Goal: Task Accomplishment & Management: Use online tool/utility

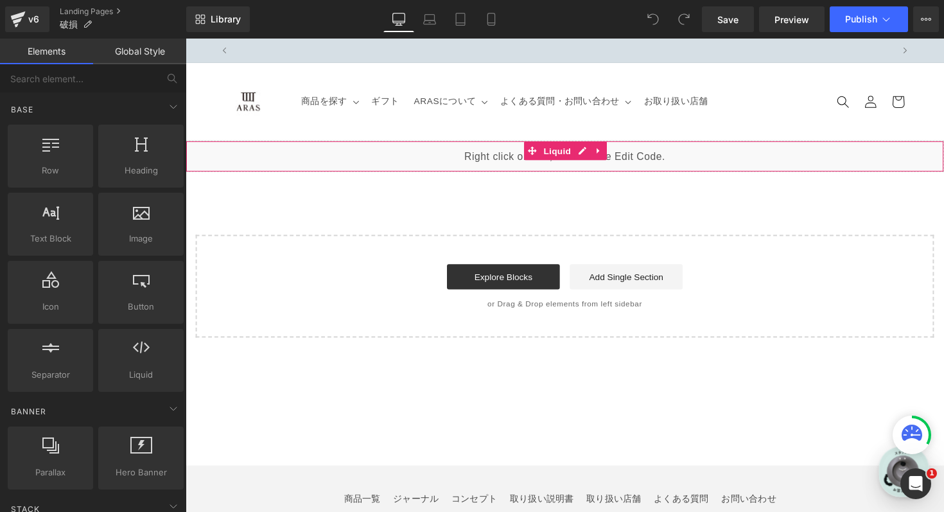
scroll to position [0, 674]
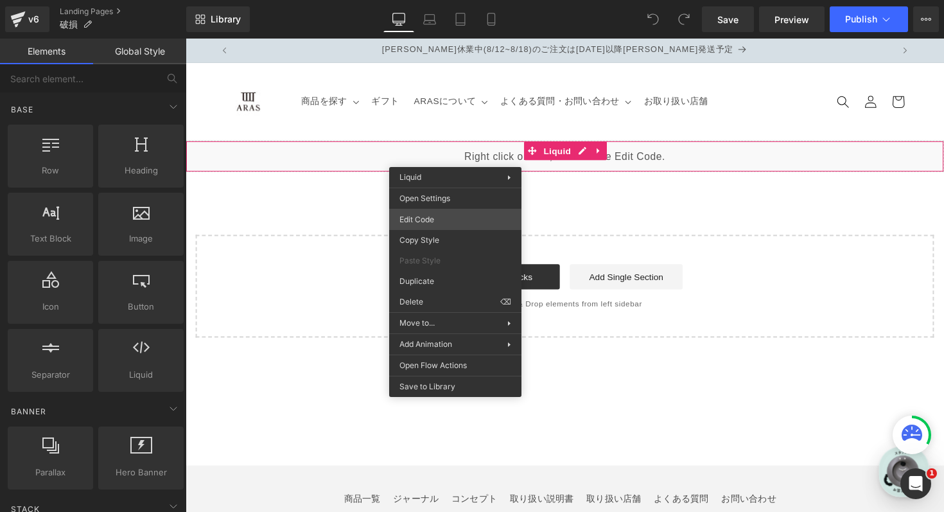
click at [458, 0] on div "You are previewing how the will restyle your page. You can not edit Elements in…" at bounding box center [472, 0] width 944 height 0
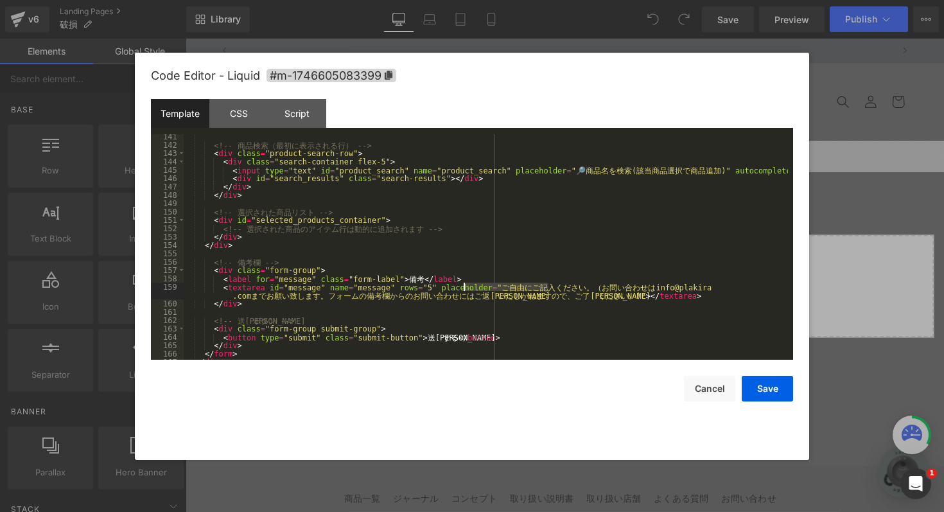
scroll to position [0, 0]
drag, startPoint x: 549, startPoint y: 286, endPoint x: 452, endPoint y: 283, distance: 97.0
click at [452, 283] on div "<!-- 商 品 検 索 （ 最 初 に 表 示 さ れ る 行 ） --> < div class = "product-search-row" > < d…" at bounding box center [486, 253] width 604 height 242
click at [628, 297] on div "<!-- 商 品 検 索 （ 最 初 に 表 示 さ れ る 行 ） --> < div class = "product-search-row" > < d…" at bounding box center [486, 253] width 604 height 242
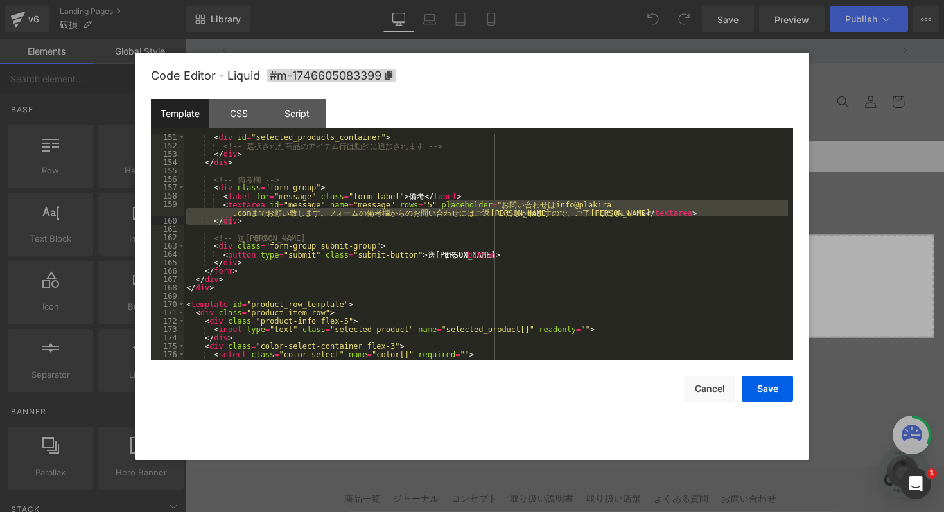
scroll to position [0, 674]
drag, startPoint x: 449, startPoint y: 203, endPoint x: 624, endPoint y: 214, distance: 175.6
click at [625, 214] on div "< div id = "selected_products_container" > <!-- 選 択 さ れ た 商 品 の ア イ テ ム 行 は 動 的…" at bounding box center [486, 254] width 604 height 242
click at [605, 221] on div "< div id = "selected_products_container" > <!-- 選 択 さ れ た 商 品 の ア イ テ ム 行 は 動 的…" at bounding box center [486, 254] width 604 height 242
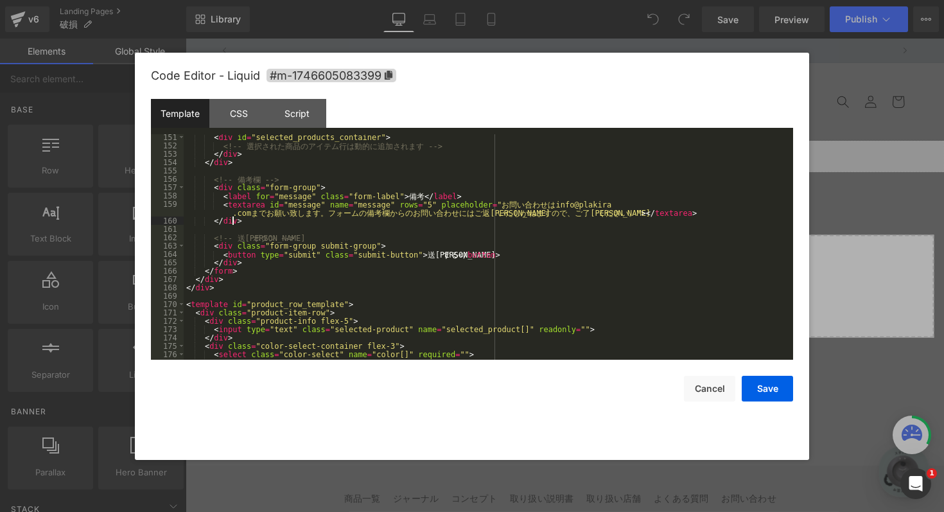
scroll to position [0, 0]
click at [628, 221] on div "< div id = "selected_products_container" > <!-- 選 択 さ れ た 商 品 の ア イ テ ム 行 は 動 的…" at bounding box center [486, 254] width 604 height 242
click at [606, 202] on div "< div id = "selected_products_container" > <!-- 選 択 さ れ た 商 品 の ア イ テ ム 行 は 動 的…" at bounding box center [486, 254] width 604 height 242
click at [598, 227] on div "< div id = "selected_products_container" > <!-- 選 択 さ れ た 商 品 の ア イ テ ム 行 は 動 的…" at bounding box center [486, 254] width 604 height 242
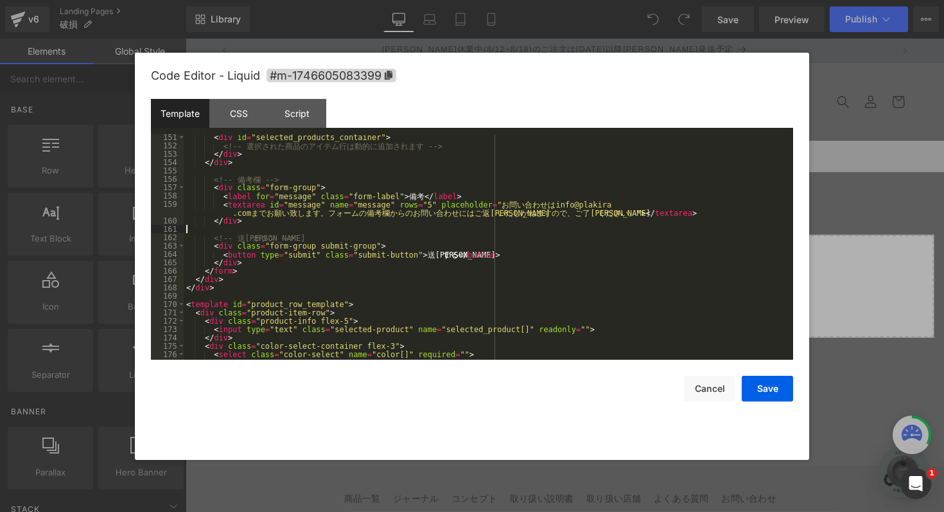
click at [567, 245] on div "< div id = "selected_products_container" > <!-- 選 択 さ れ た 商 品 の ア イ テ ム 行 は 動 的…" at bounding box center [486, 254] width 604 height 242
click at [649, 215] on div "< div id = "selected_products_container" > <!-- 選 択 さ れ た 商 品 の ア イ テ ム 行 は 動 的…" at bounding box center [486, 254] width 604 height 242
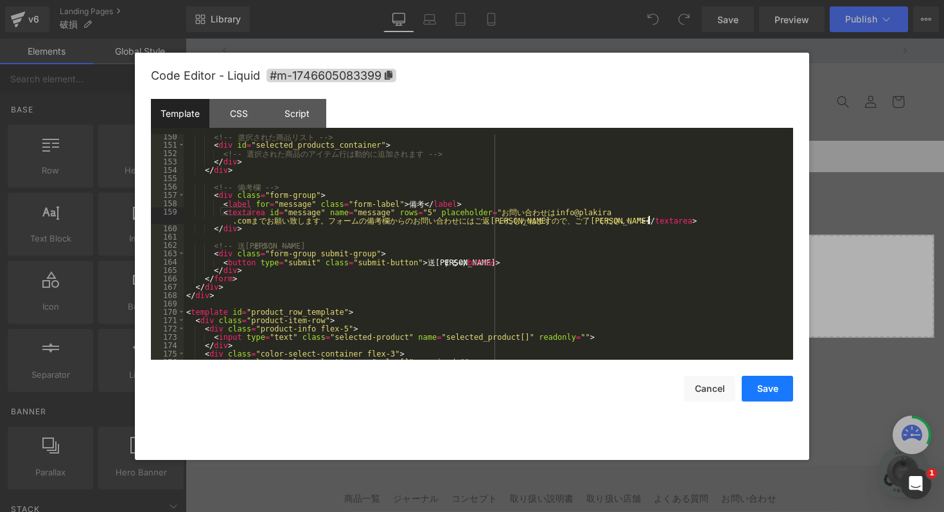
scroll to position [0, 0]
click at [756, 388] on button "Save" at bounding box center [766, 389] width 51 height 26
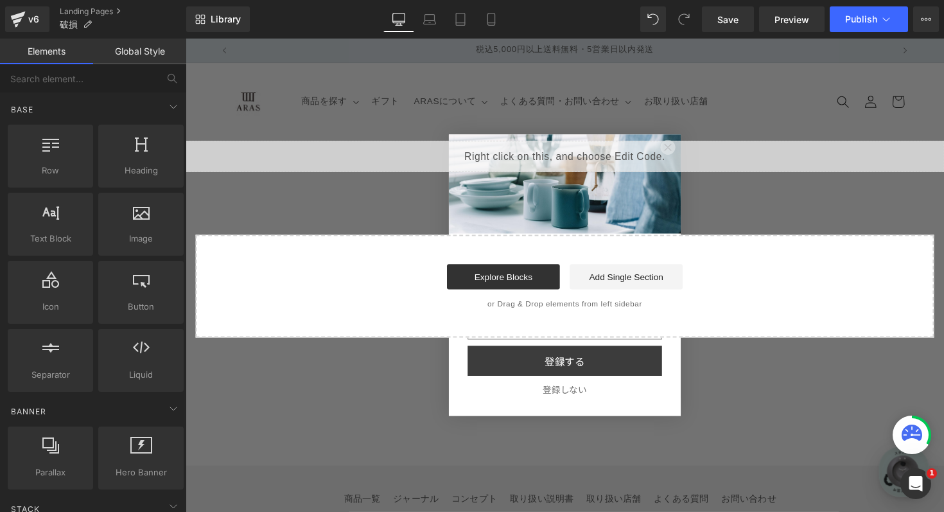
click at [575, 403] on button "登録しない" at bounding box center [573, 398] width 199 height 28
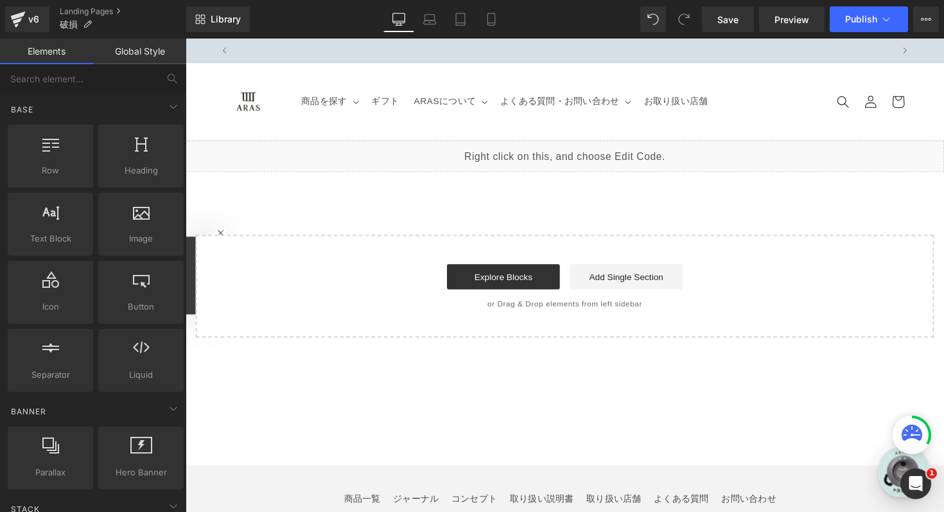
scroll to position [0, 674]
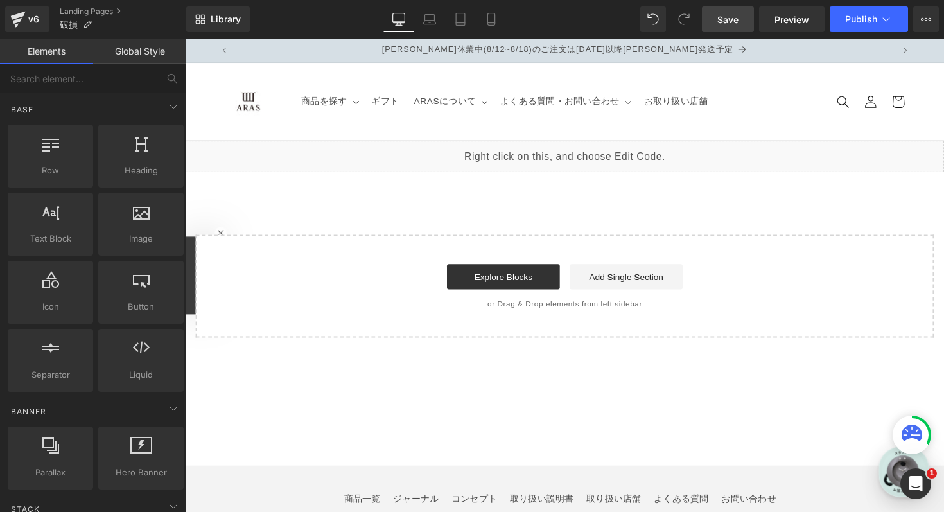
click at [732, 17] on span "Save" at bounding box center [727, 19] width 21 height 13
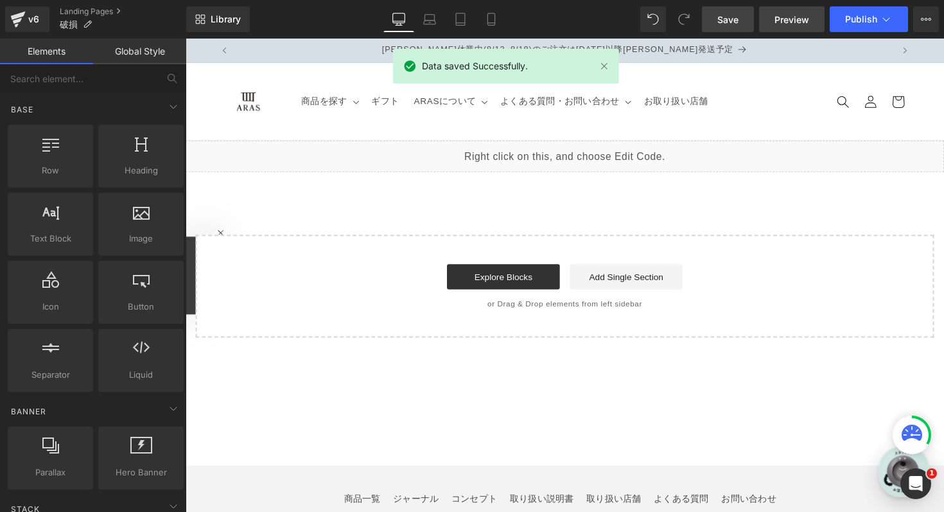
click at [780, 21] on span "Preview" at bounding box center [791, 19] width 35 height 13
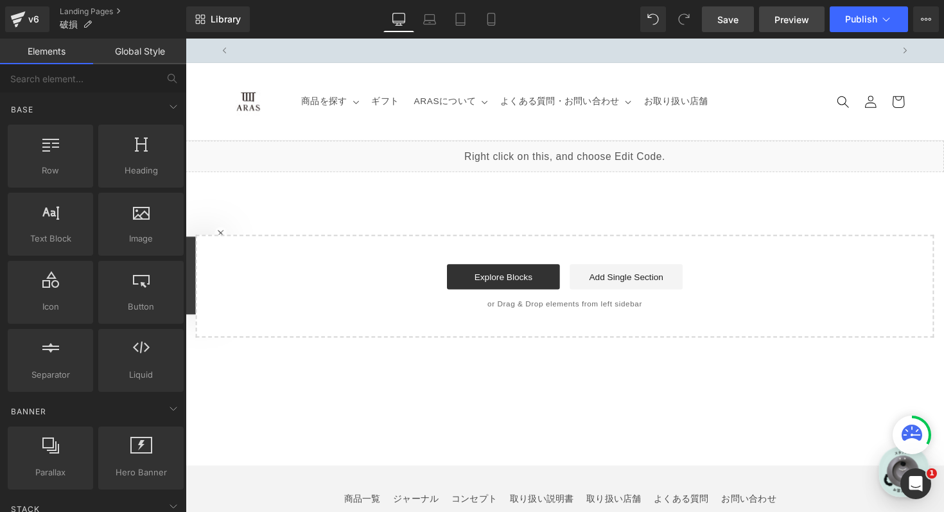
scroll to position [0, 0]
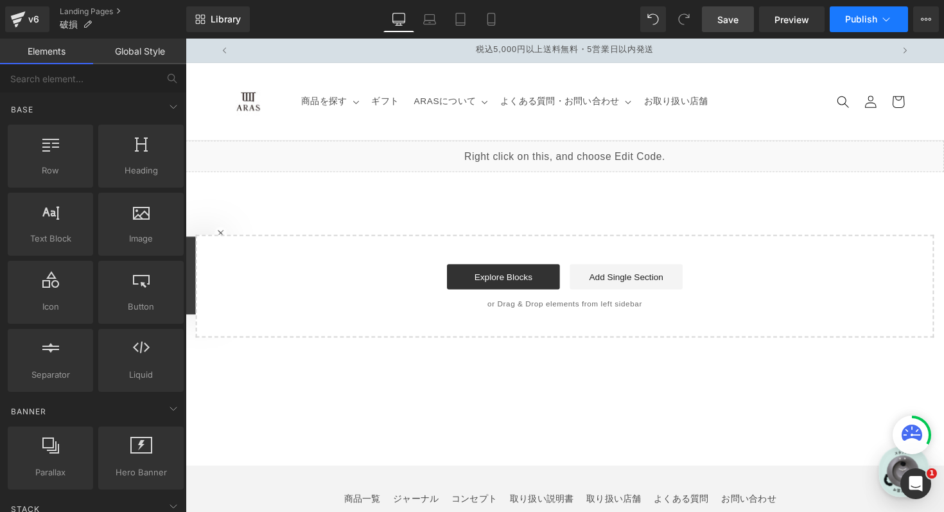
click at [870, 22] on span "Publish" at bounding box center [861, 19] width 32 height 10
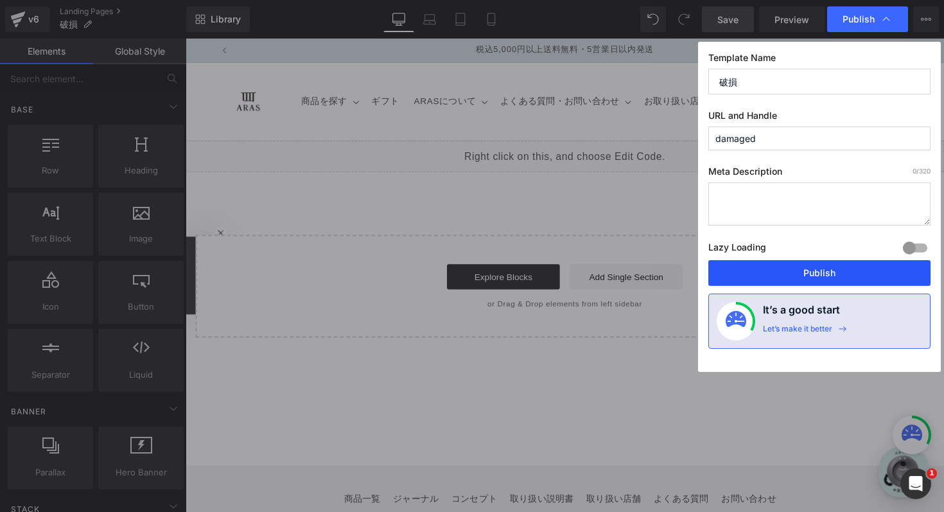
click at [832, 283] on button "Publish" at bounding box center [819, 273] width 222 height 26
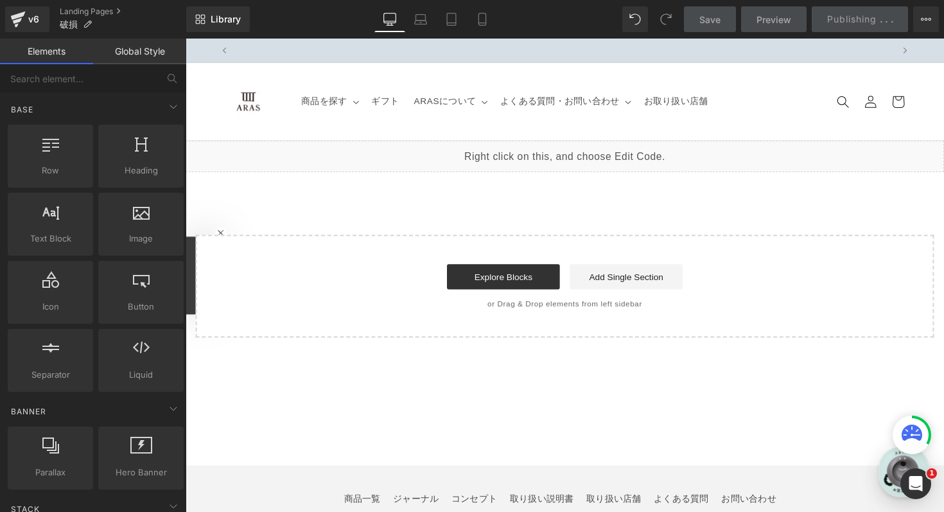
scroll to position [0, 674]
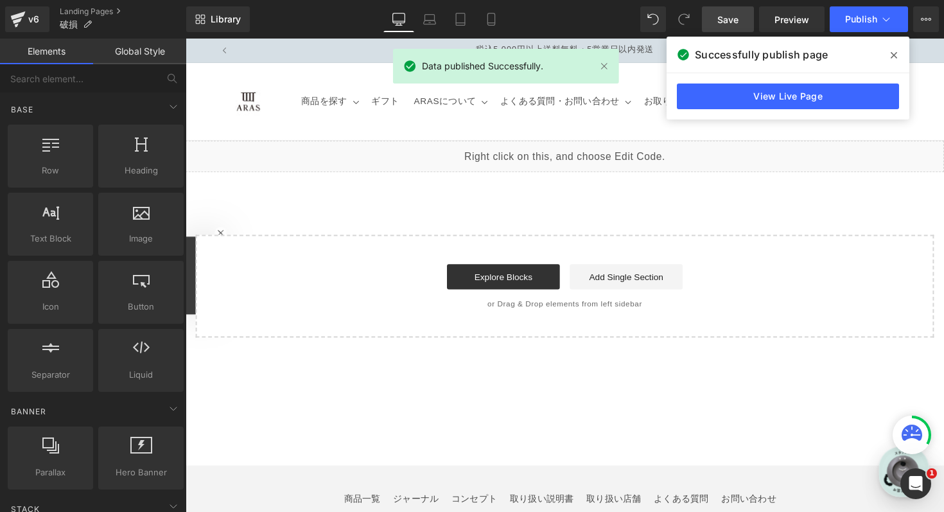
click at [895, 55] on icon at bounding box center [893, 55] width 6 height 10
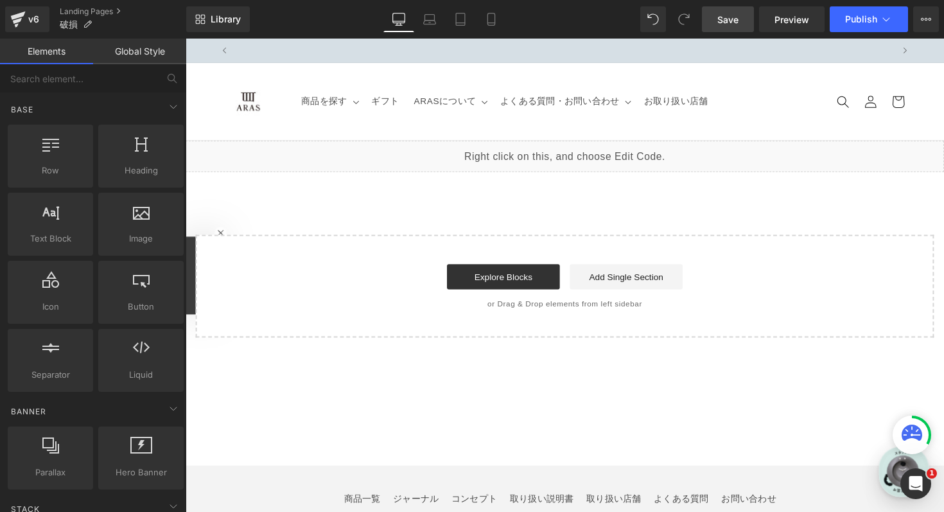
scroll to position [0, 674]
click at [89, 12] on link "Landing Pages" at bounding box center [123, 11] width 126 height 10
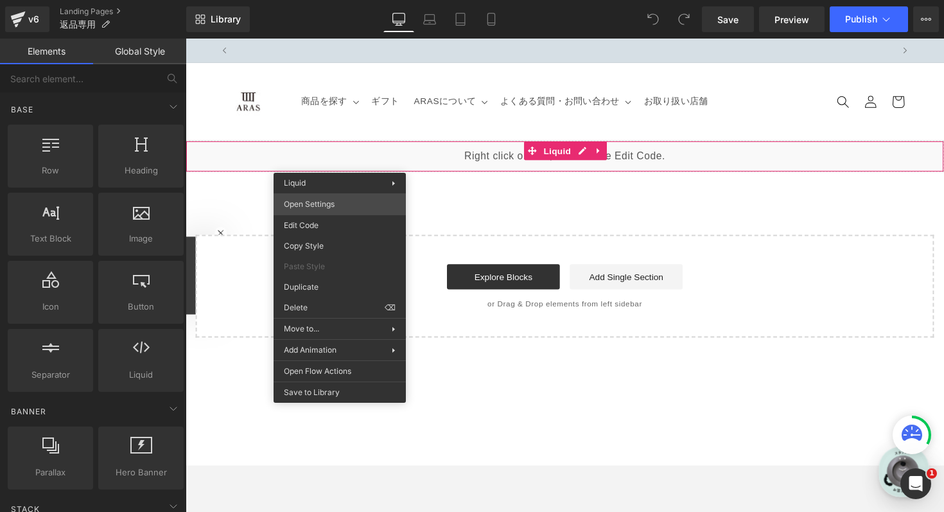
scroll to position [0, 674]
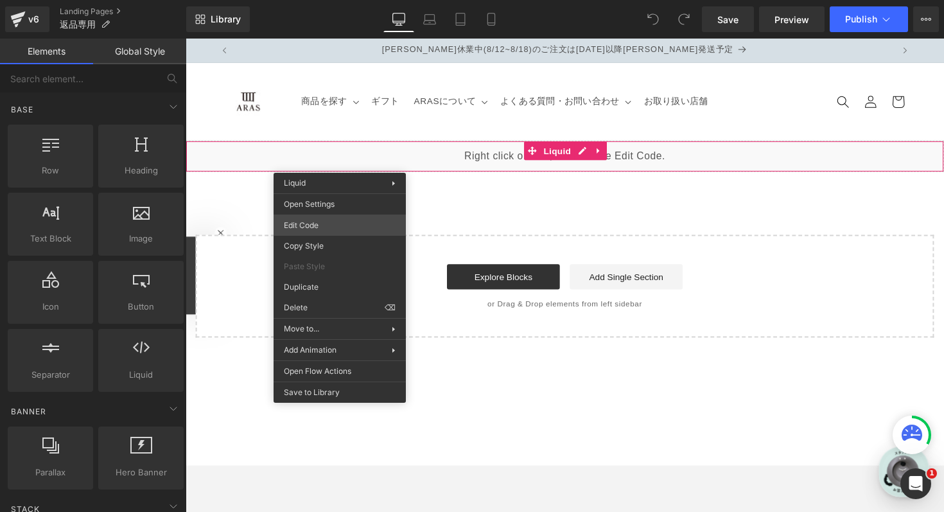
click at [313, 0] on div "You are previewing how the will restyle your page. You can not edit Elements in…" at bounding box center [472, 0] width 944 height 0
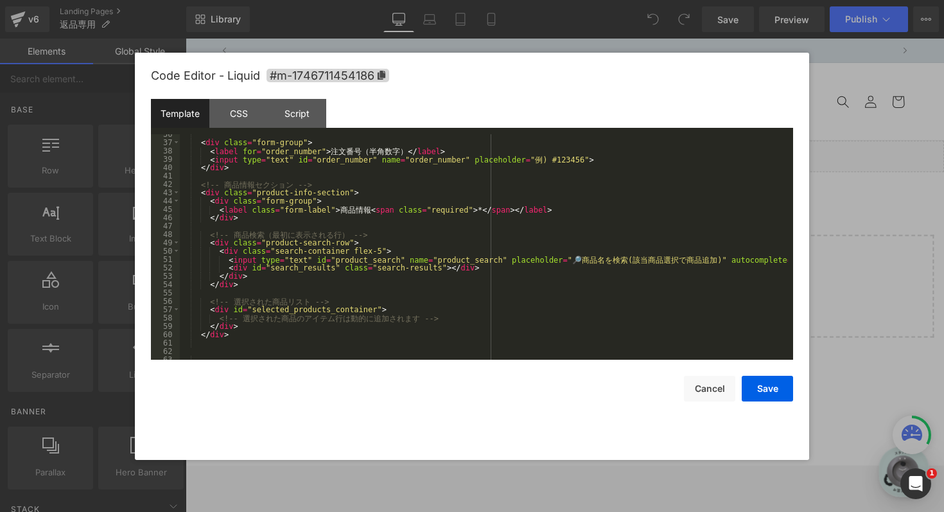
scroll to position [0, 0]
click at [702, 390] on button "Cancel" at bounding box center [709, 389] width 51 height 26
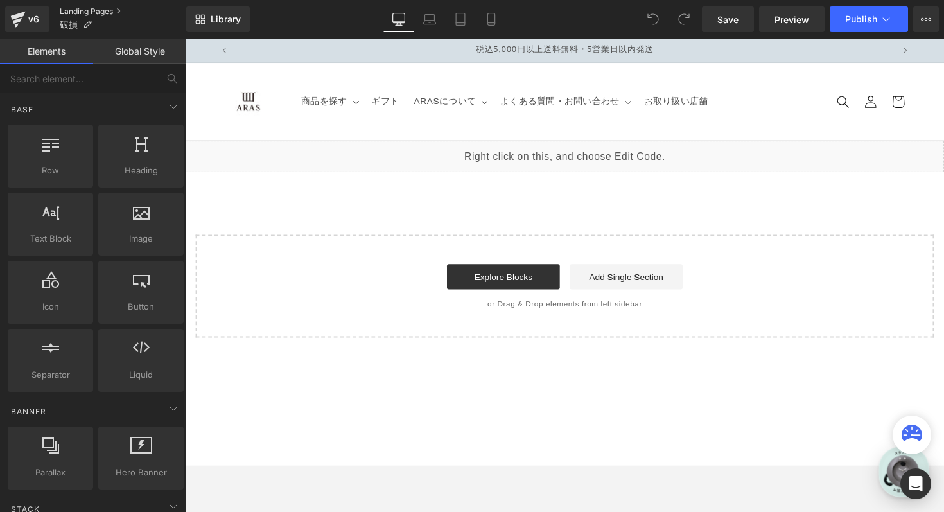
click at [94, 12] on link "Landing Pages" at bounding box center [123, 11] width 126 height 10
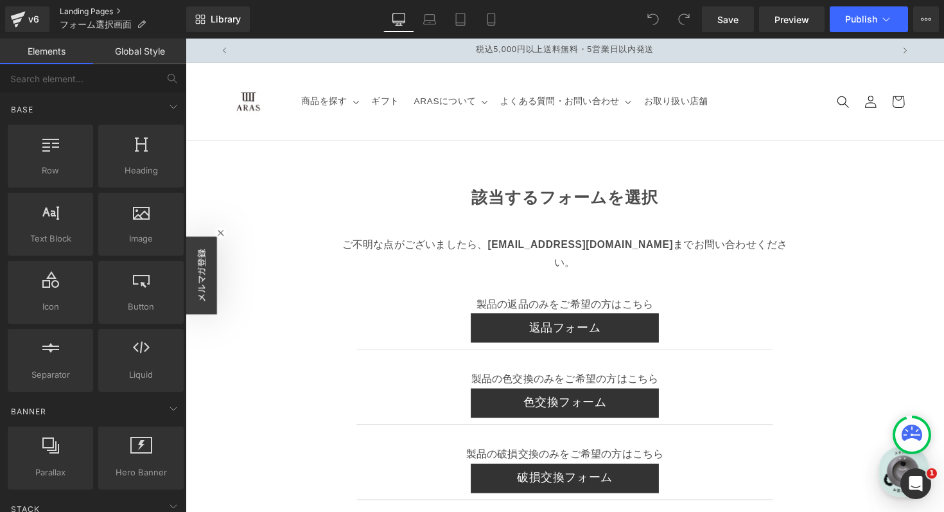
click at [100, 10] on link "Landing Pages" at bounding box center [123, 11] width 126 height 10
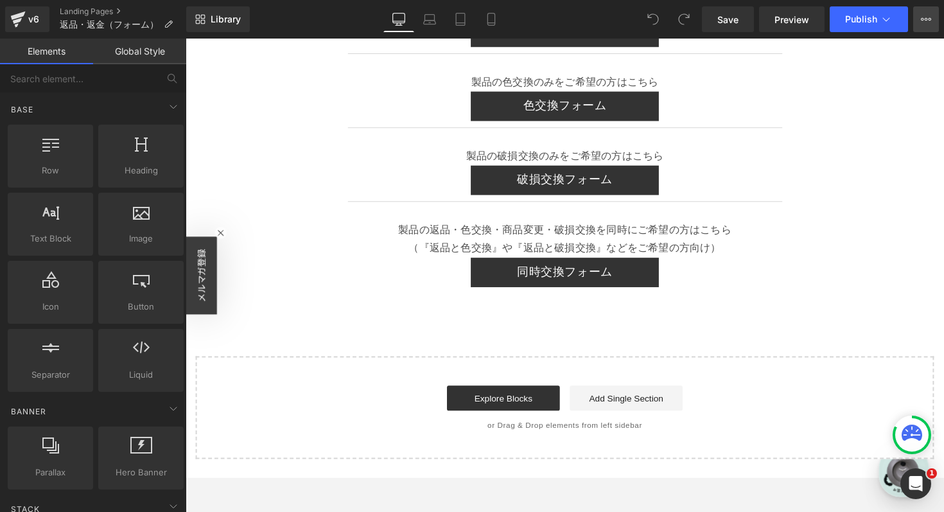
click at [932, 19] on button "View Live Page View with current Template Save Template to Library Schedule Pub…" at bounding box center [926, 19] width 26 height 26
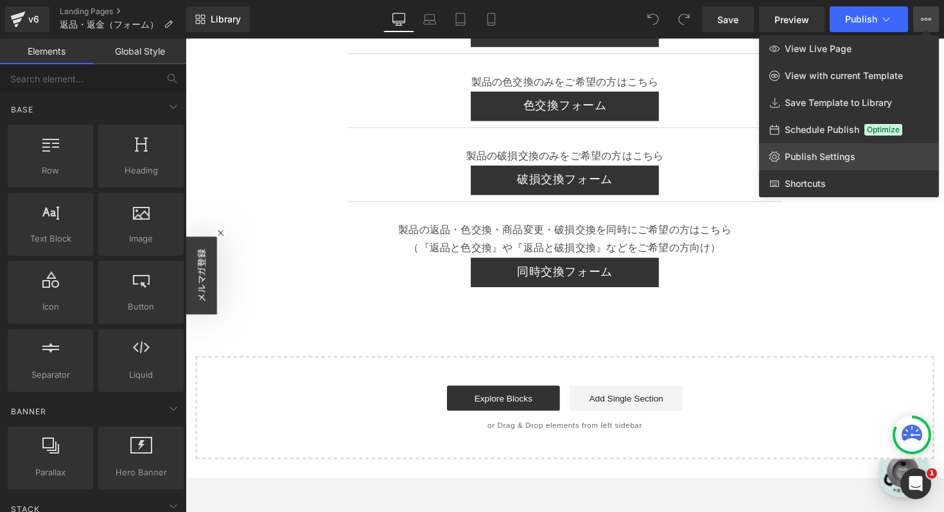
click at [815, 151] on span "Publish Settings" at bounding box center [819, 157] width 71 height 12
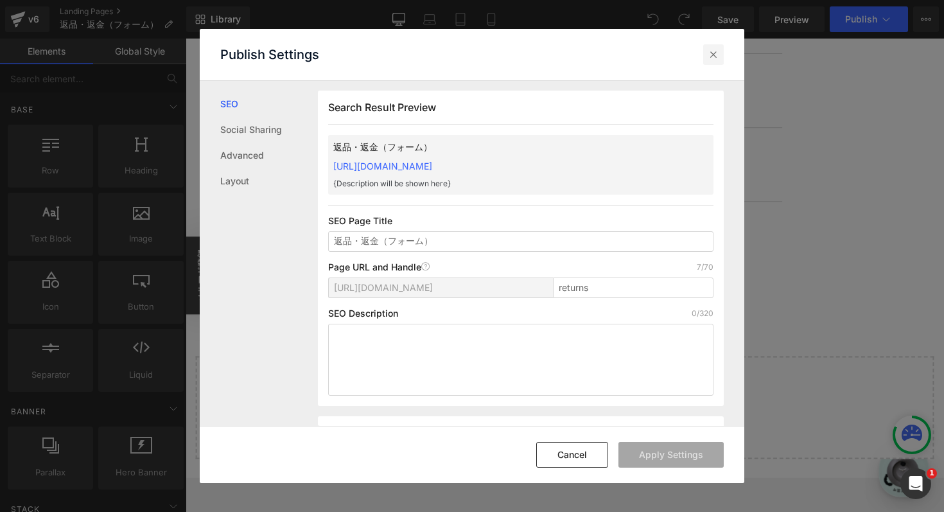
click at [717, 54] on icon at bounding box center [713, 54] width 13 height 13
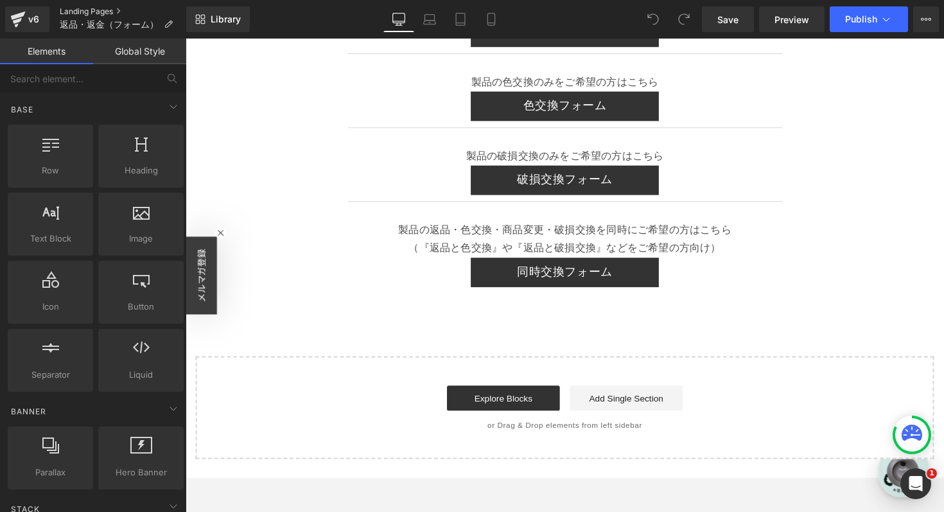
scroll to position [0, 674]
click at [79, 13] on link "Landing Pages" at bounding box center [123, 11] width 126 height 10
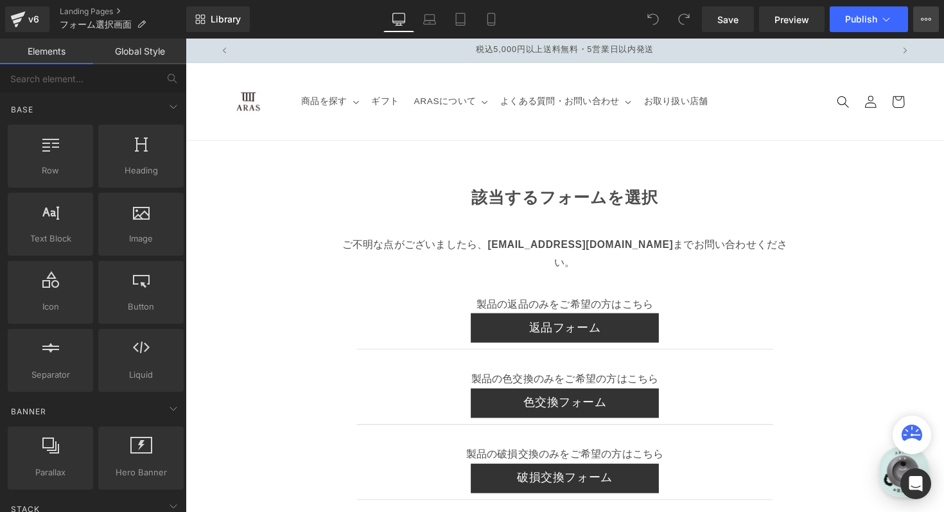
click at [931, 28] on button "View Live Page View with current Template Save Template to Library Schedule Pub…" at bounding box center [926, 19] width 26 height 26
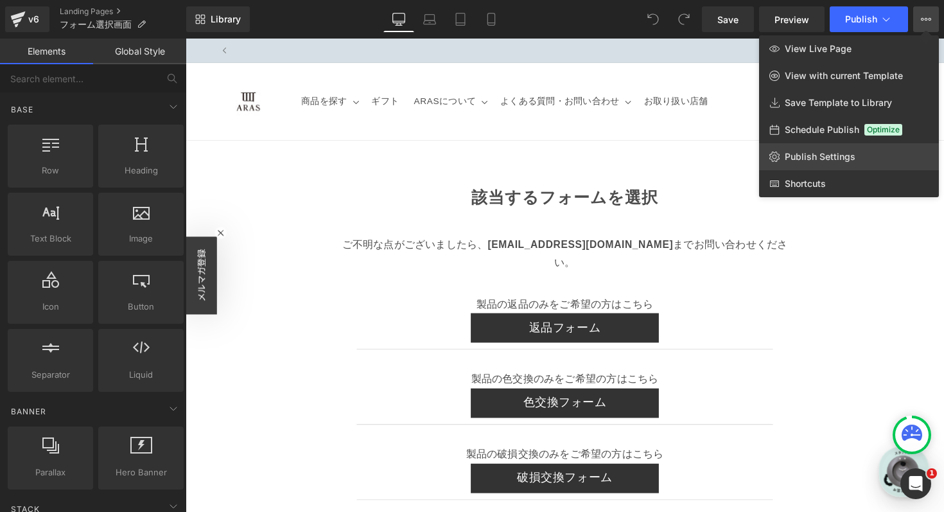
scroll to position [0, 674]
click at [811, 157] on span "Publish Settings" at bounding box center [819, 157] width 71 height 12
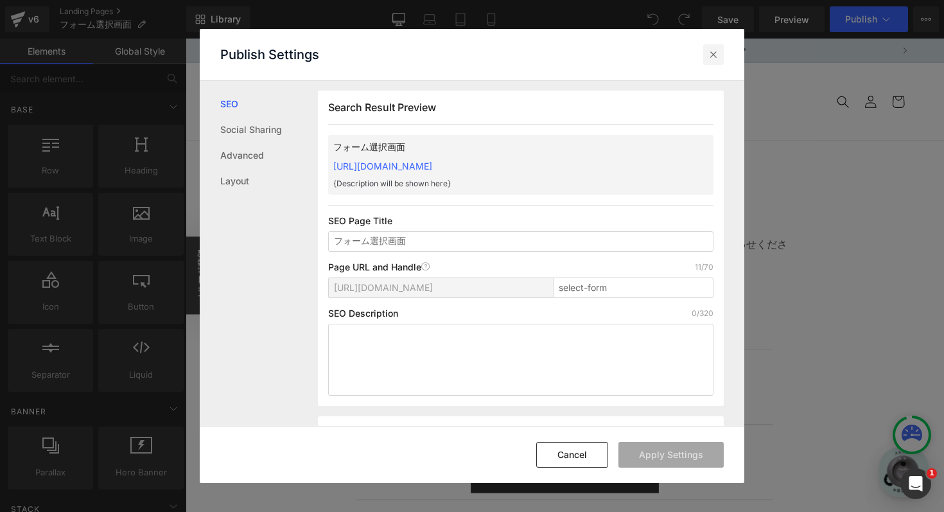
click at [711, 49] on icon at bounding box center [713, 54] width 13 height 13
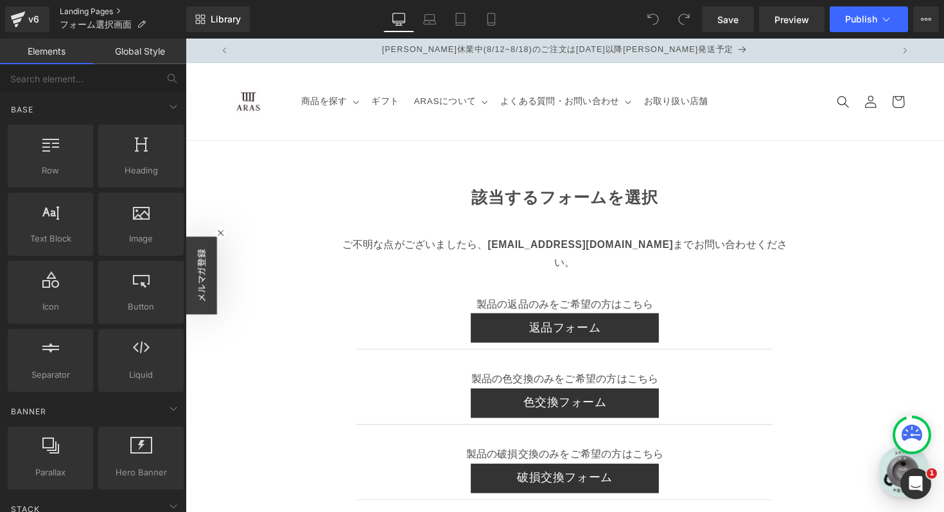
click at [115, 9] on link "Landing Pages" at bounding box center [123, 11] width 126 height 10
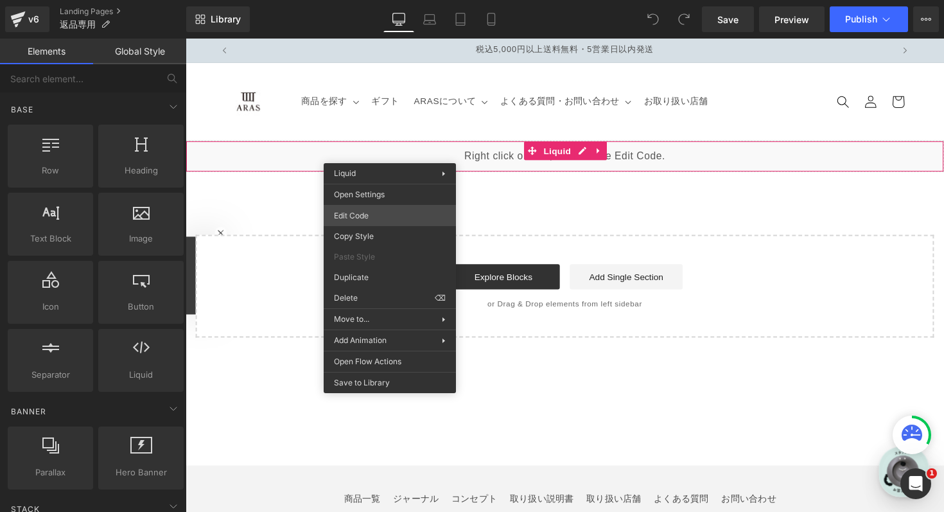
click at [392, 0] on div "You are previewing how the will restyle your page. You can not edit Elements in…" at bounding box center [472, 0] width 944 height 0
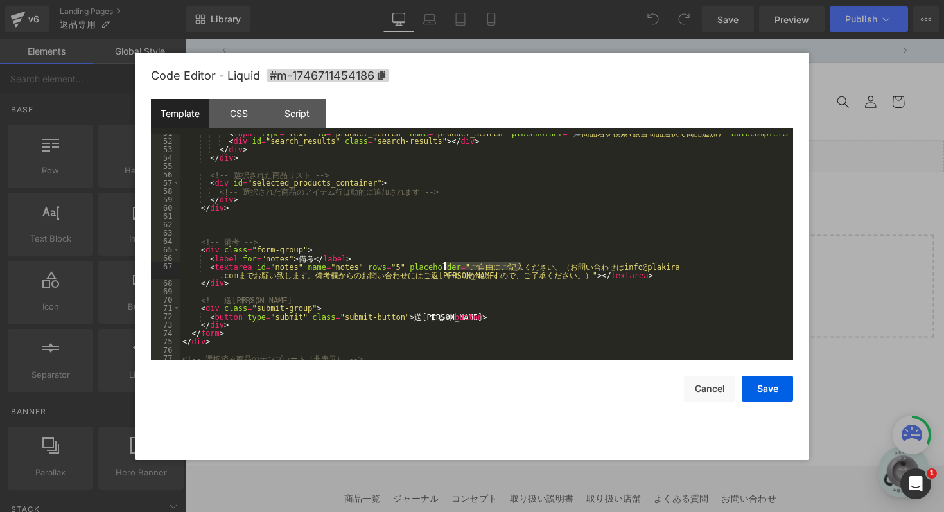
scroll to position [0, 674]
drag, startPoint x: 521, startPoint y: 266, endPoint x: 426, endPoint y: 266, distance: 95.0
click at [426, 266] on div "< input type = "text" id = "product_search" name = "product_search" placeholder…" at bounding box center [484, 249] width 608 height 242
click at [581, 276] on div "< input type = "text" id = "product_search" name = "product_search" placeholder…" at bounding box center [484, 249] width 608 height 242
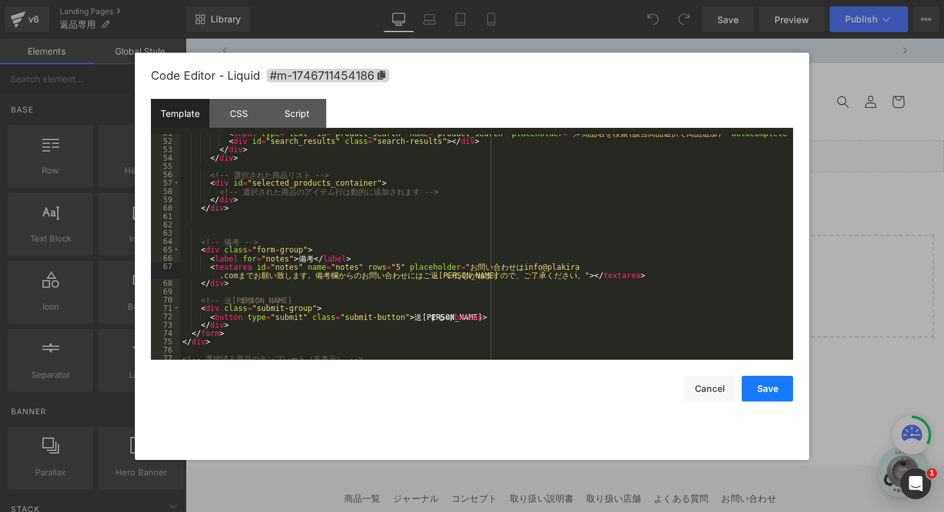
scroll to position [0, 674]
click at [768, 383] on button "Save" at bounding box center [766, 389] width 51 height 26
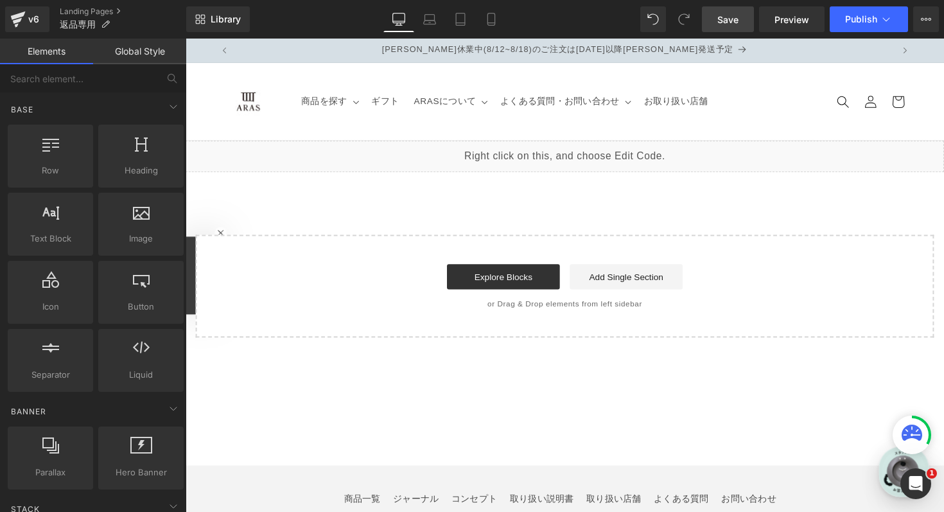
click at [732, 17] on span "Save" at bounding box center [727, 19] width 21 height 13
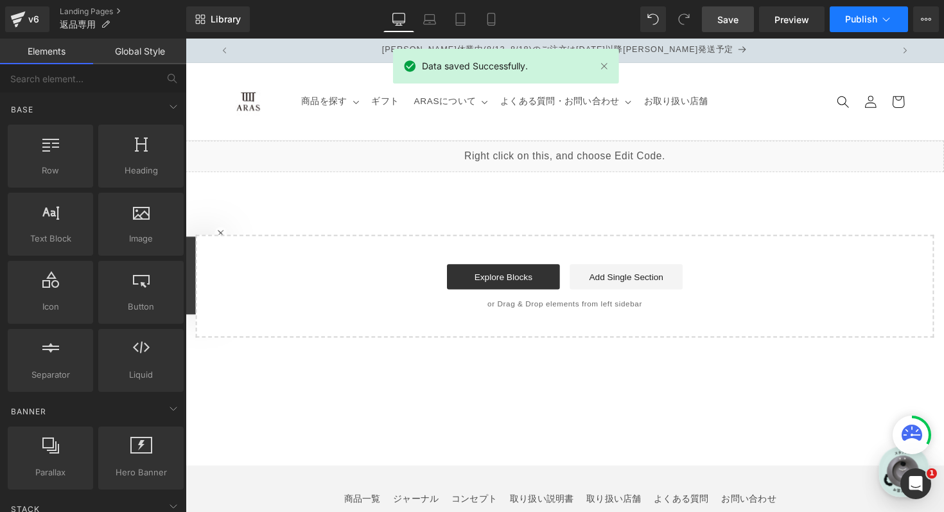
click at [869, 17] on span "Publish" at bounding box center [861, 19] width 32 height 10
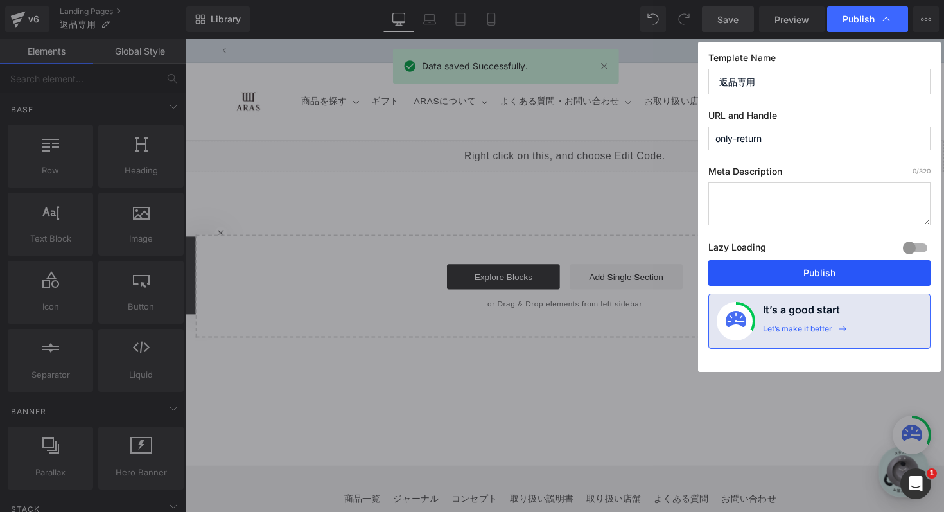
scroll to position [0, 0]
click at [829, 275] on button "Publish" at bounding box center [819, 273] width 222 height 26
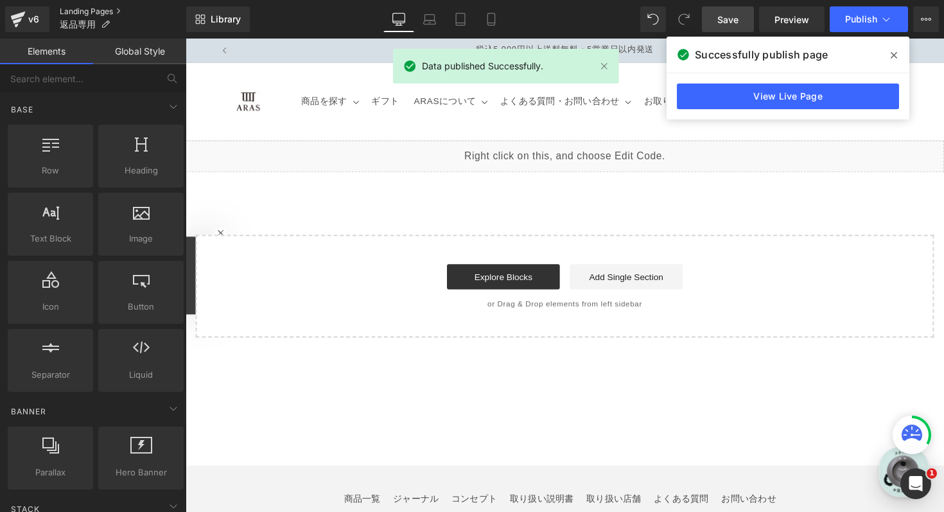
click at [112, 9] on link "Landing Pages" at bounding box center [123, 11] width 126 height 10
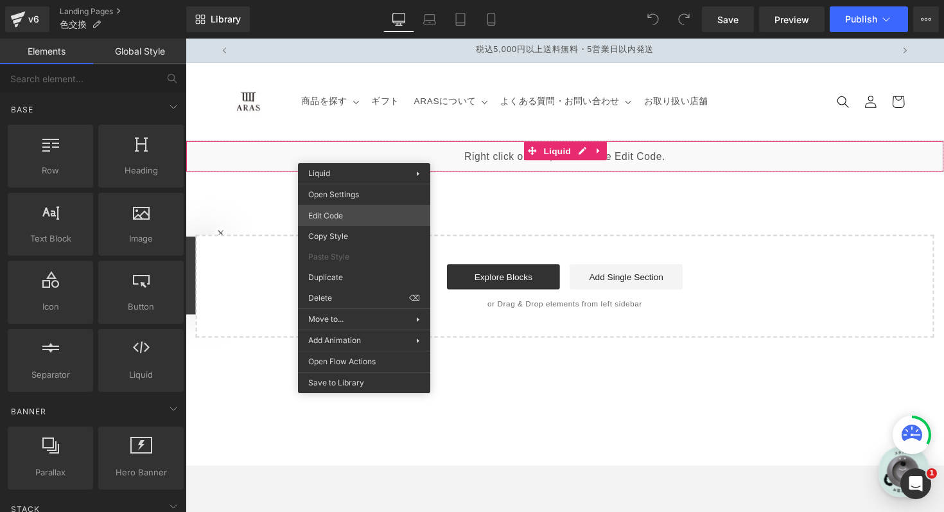
click at [364, 0] on div "You are previewing how the will restyle your page. You can not edit Elements in…" at bounding box center [472, 0] width 944 height 0
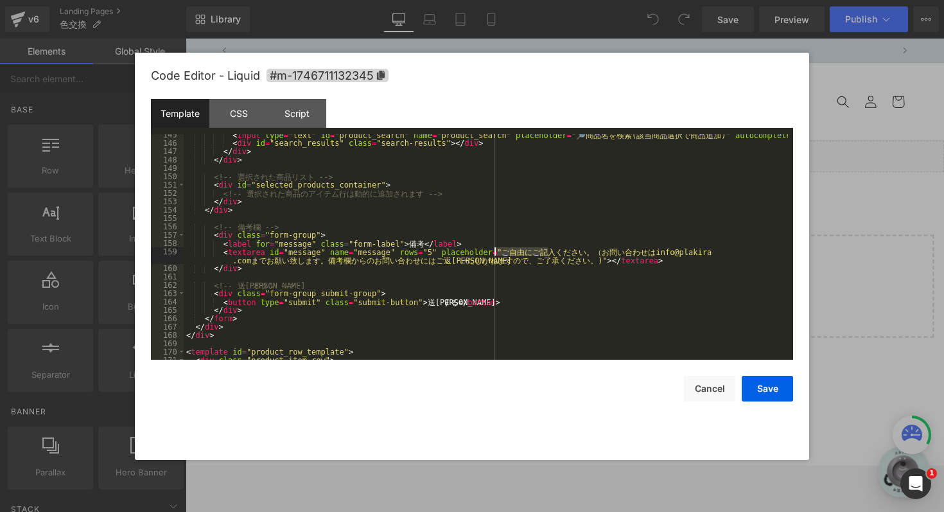
scroll to position [0, 674]
drag, startPoint x: 548, startPoint y: 250, endPoint x: 452, endPoint y: 250, distance: 96.3
click at [452, 250] on div "< input type = "text" id = "product_search" name = "product_search" placeholder…" at bounding box center [486, 251] width 604 height 242
click at [590, 262] on div "< input type = "text" id = "product_search" name = "product_search" placeholder…" at bounding box center [486, 251] width 604 height 242
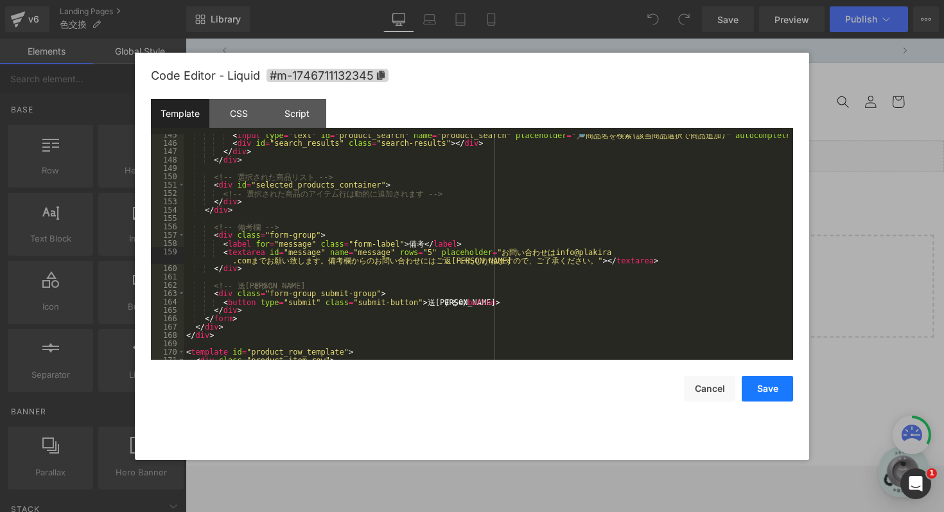
scroll to position [0, 674]
click at [761, 396] on button "Save" at bounding box center [766, 389] width 51 height 26
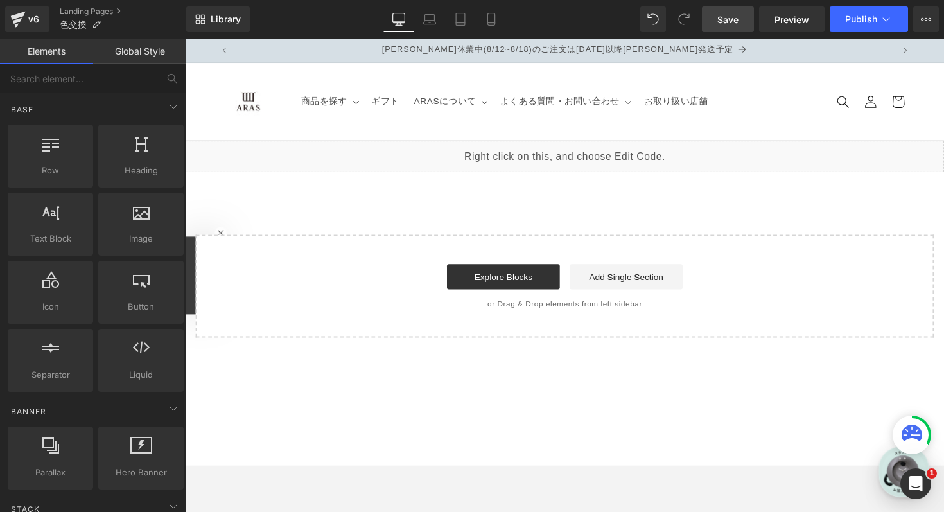
click at [723, 31] on link "Save" at bounding box center [728, 19] width 52 height 26
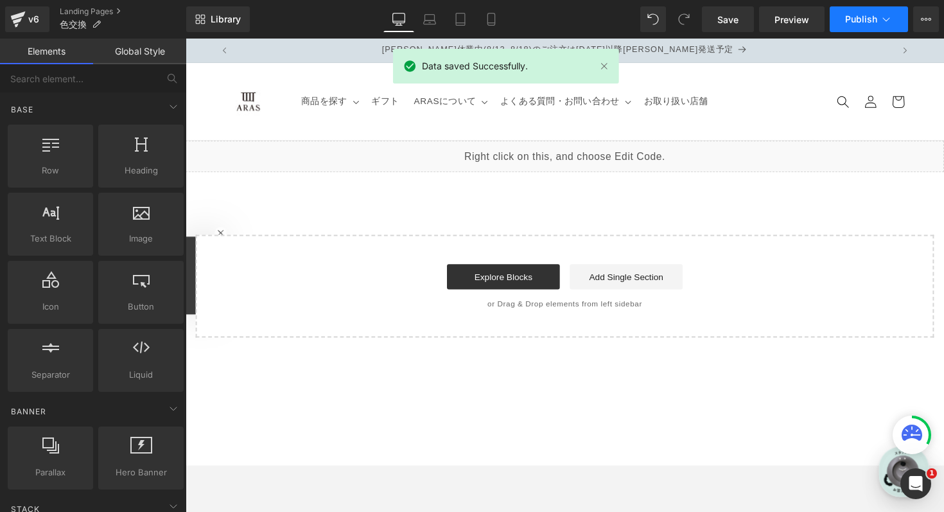
click at [865, 15] on span "Publish" at bounding box center [861, 19] width 32 height 10
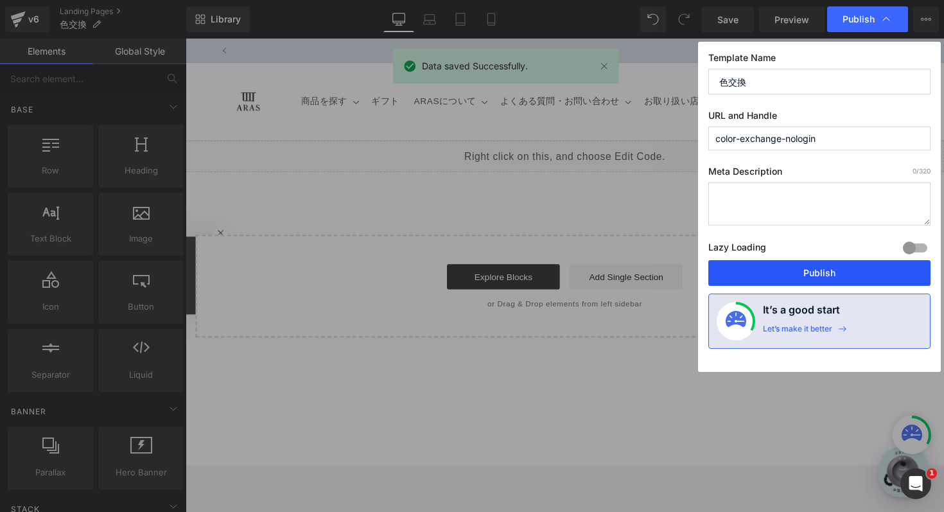
scroll to position [0, 0]
click at [820, 268] on button "Publish" at bounding box center [819, 273] width 222 height 26
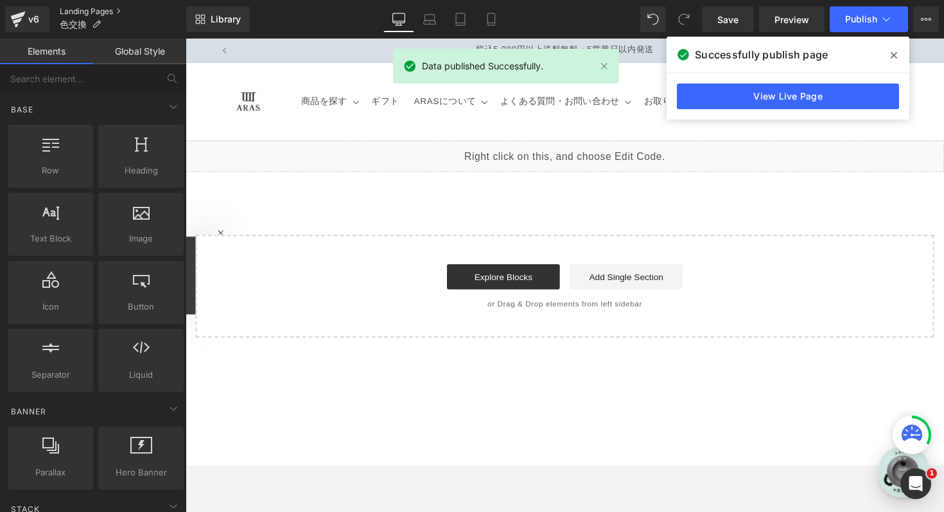
click at [102, 10] on link "Landing Pages" at bounding box center [123, 11] width 126 height 10
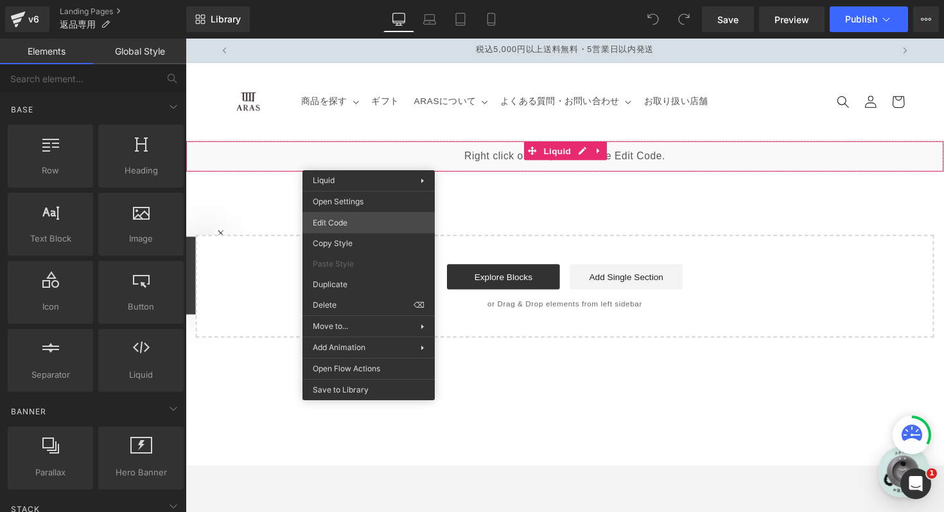
click at [363, 0] on div "You are previewing how the will restyle your page. You can not edit Elements in…" at bounding box center [472, 0] width 944 height 0
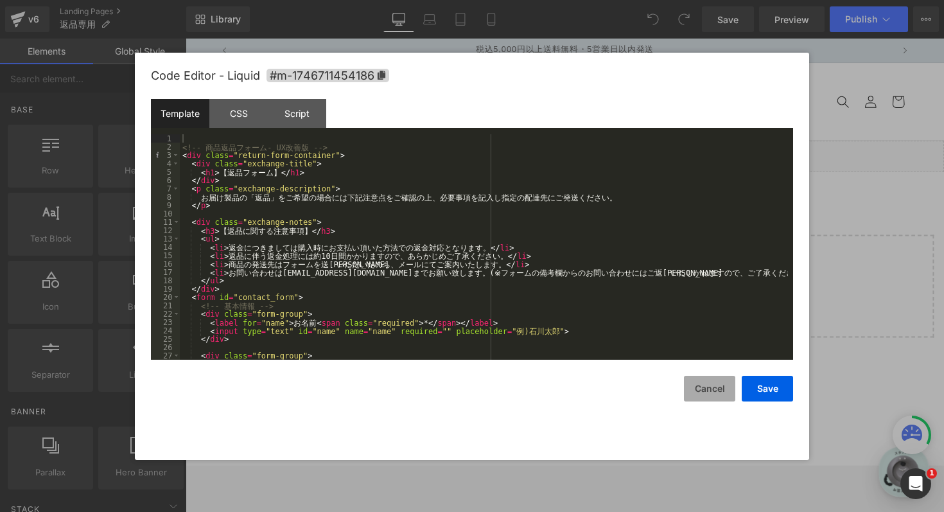
click at [691, 390] on button "Cancel" at bounding box center [709, 389] width 51 height 26
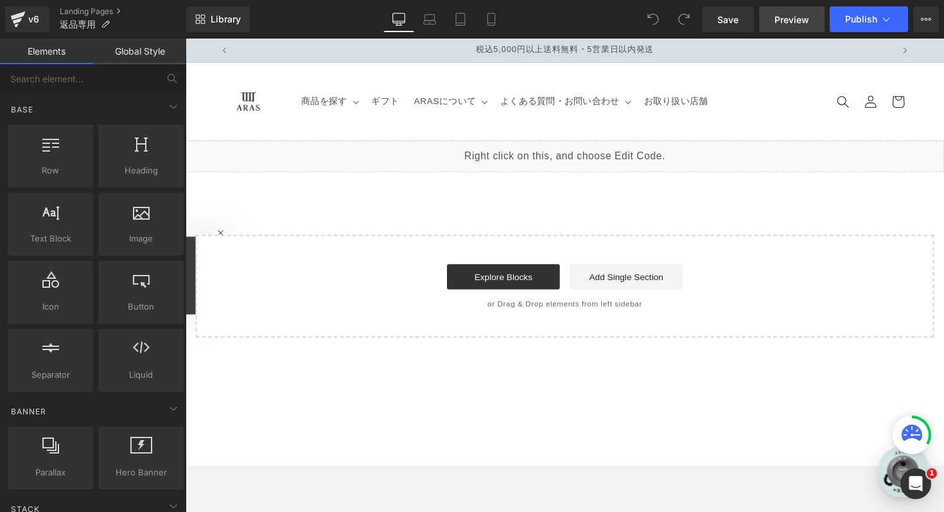
click at [792, 19] on span "Preview" at bounding box center [791, 19] width 35 height 13
click at [85, 8] on link "Landing Pages" at bounding box center [123, 11] width 126 height 10
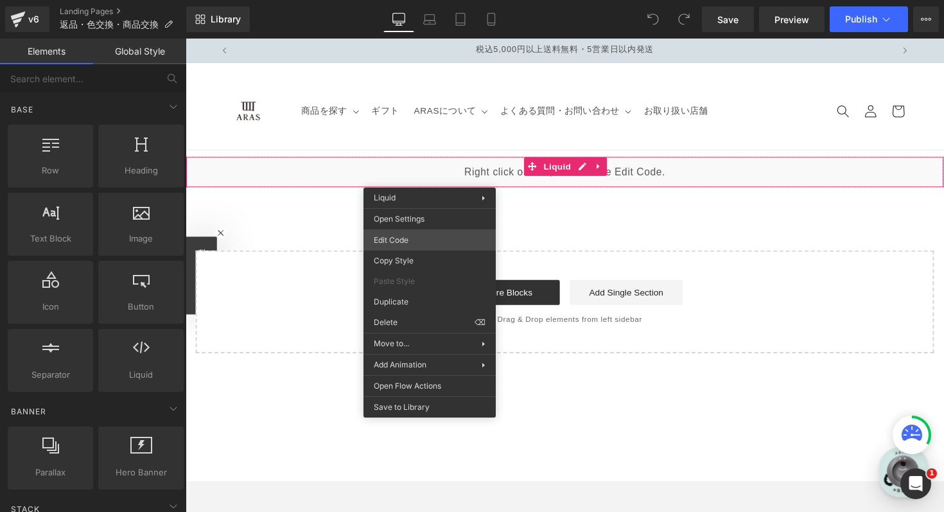
click at [422, 0] on div "You are previewing how the will restyle your page. You can not edit Elements in…" at bounding box center [472, 0] width 944 height 0
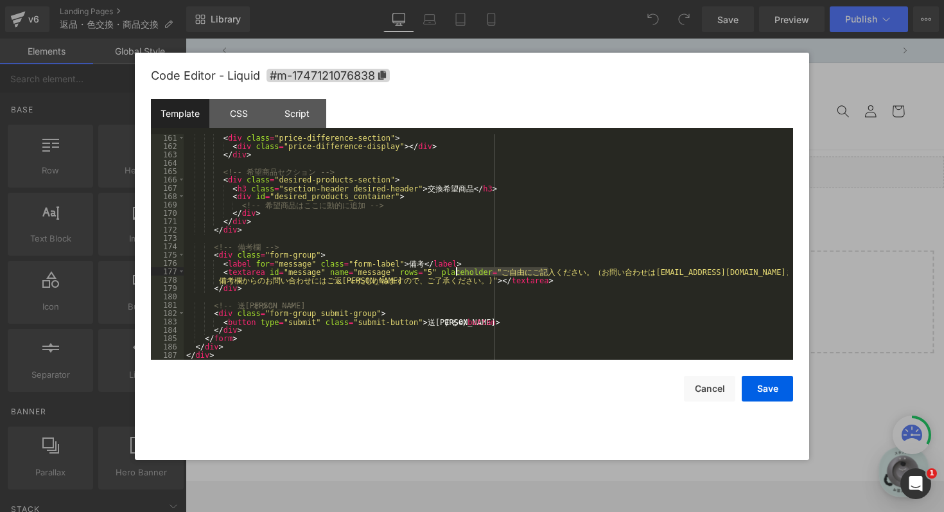
scroll to position [0, 674]
drag, startPoint x: 549, startPoint y: 270, endPoint x: 453, endPoint y: 269, distance: 95.7
click at [453, 269] on div "< div class = "price-difference-section" > < div class = "price-difference-disp…" at bounding box center [486, 255] width 604 height 242
click at [487, 282] on div "< div class = "price-difference-section" > < div class = "price-difference-disp…" at bounding box center [486, 255] width 604 height 242
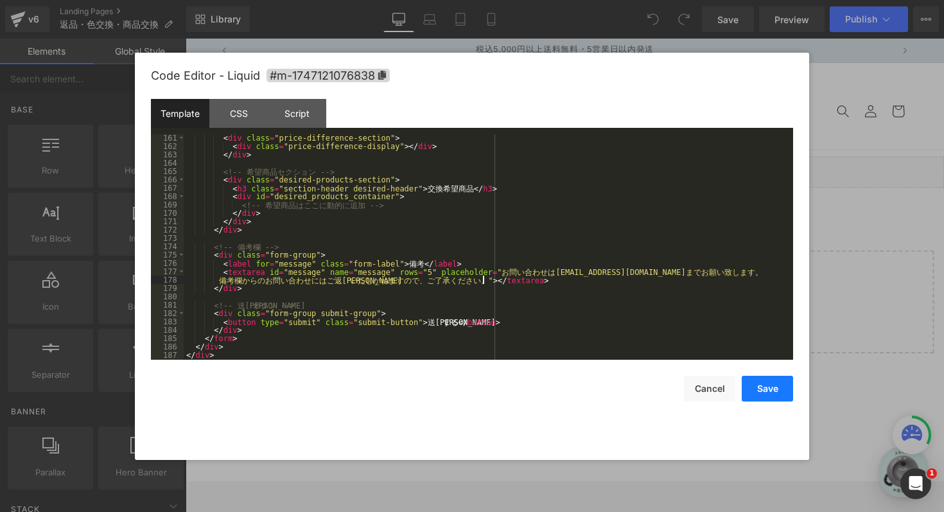
click at [757, 391] on button "Save" at bounding box center [766, 389] width 51 height 26
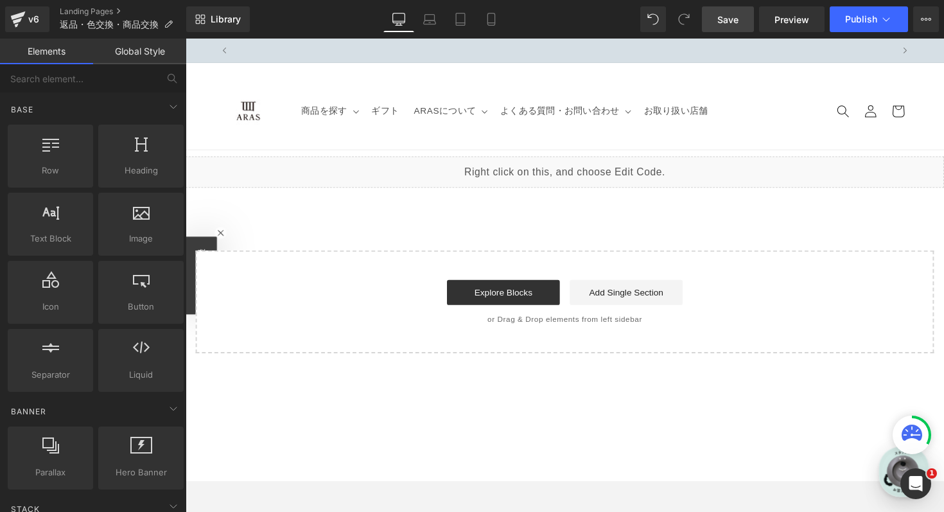
scroll to position [0, 674]
click at [737, 24] on span "Save" at bounding box center [727, 19] width 21 height 13
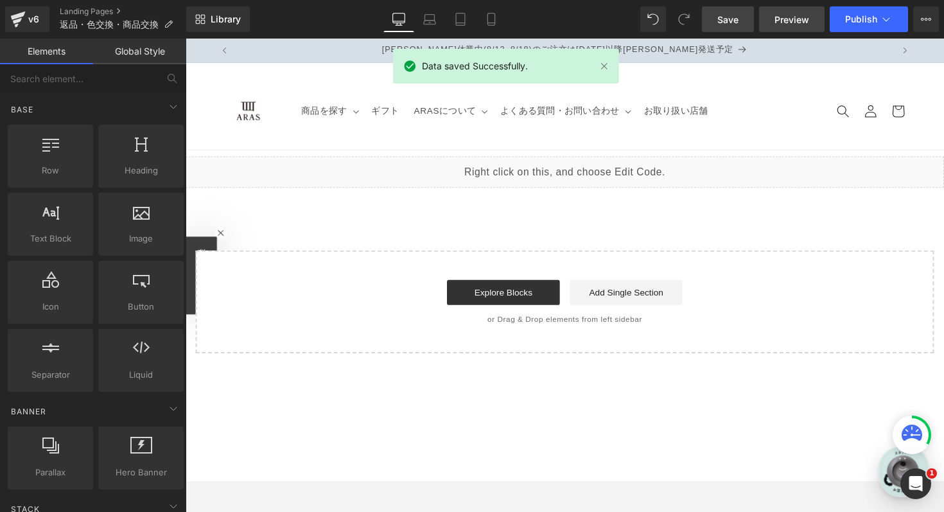
click at [795, 25] on span "Preview" at bounding box center [791, 19] width 35 height 13
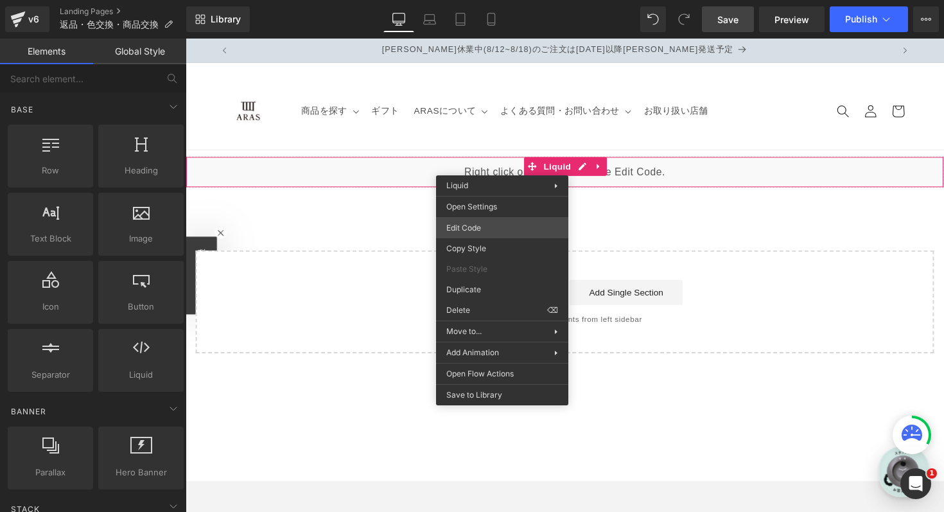
click at [512, 0] on div "You are previewing how the will restyle your page. You can not edit Elements in…" at bounding box center [472, 0] width 944 height 0
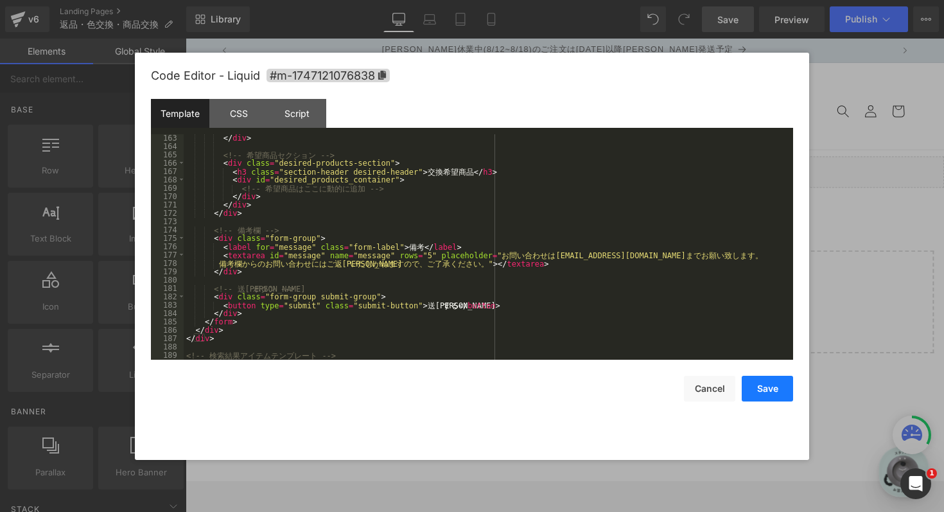
click at [767, 392] on button "Save" at bounding box center [766, 389] width 51 height 26
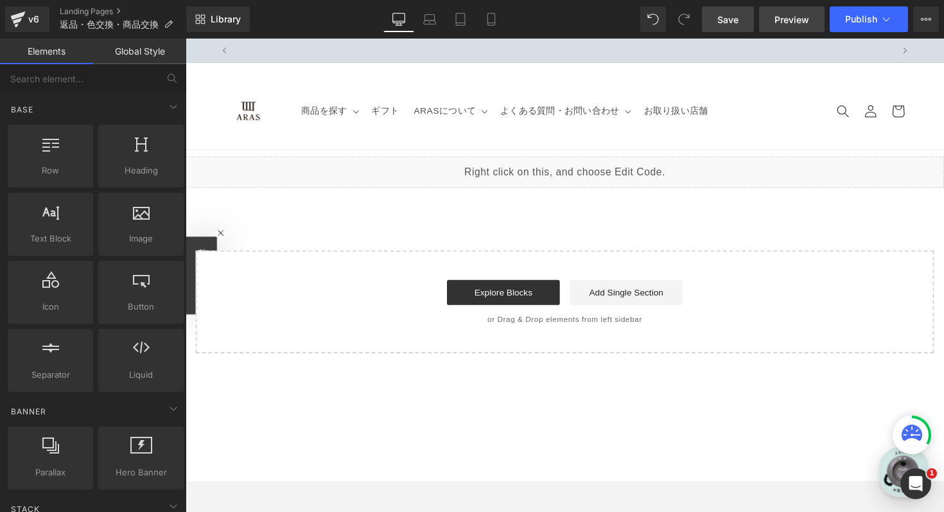
scroll to position [0, 0]
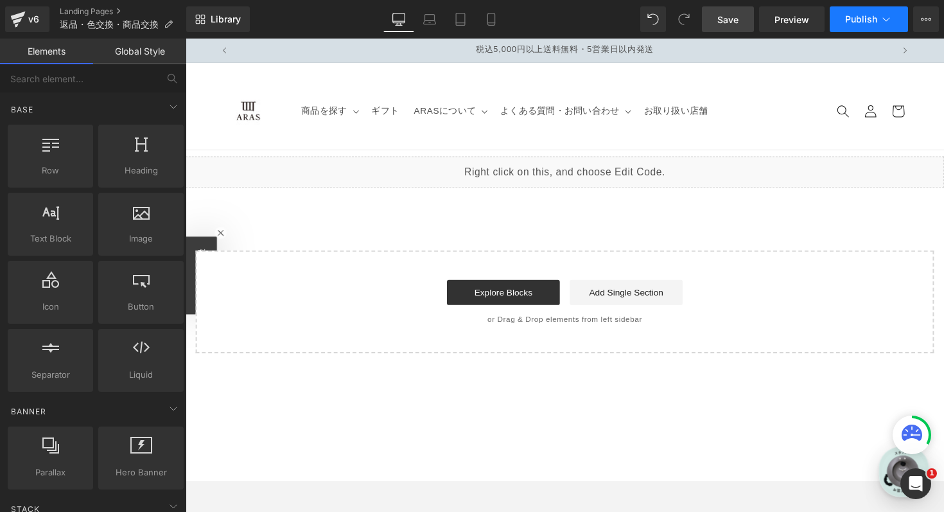
click at [876, 18] on span "Publish" at bounding box center [861, 19] width 32 height 10
click at [718, 15] on link "Save" at bounding box center [728, 19] width 52 height 26
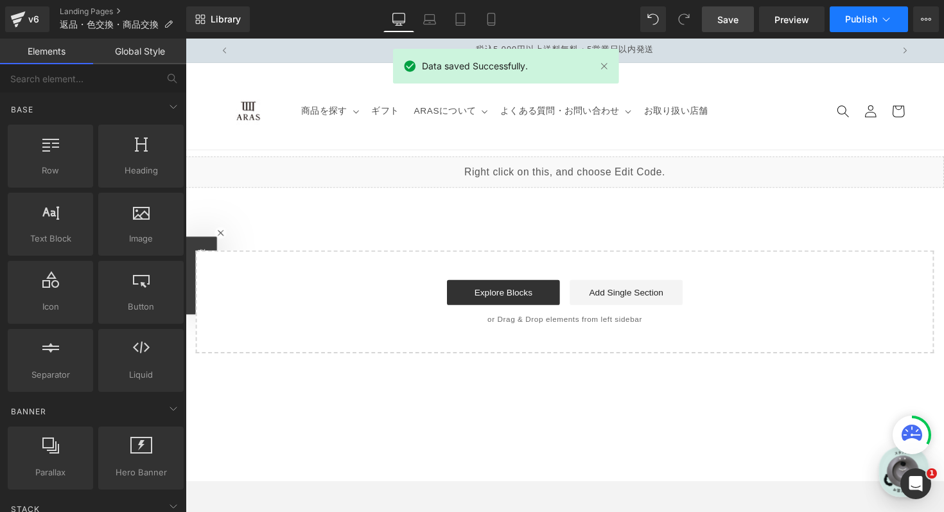
click at [880, 26] on button "Publish" at bounding box center [868, 19] width 78 height 26
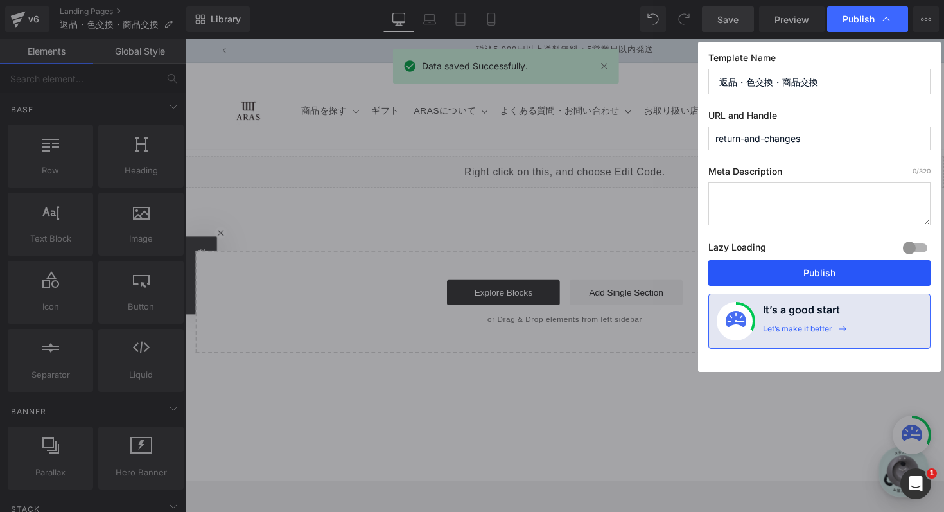
click at [833, 275] on button "Publish" at bounding box center [819, 273] width 222 height 26
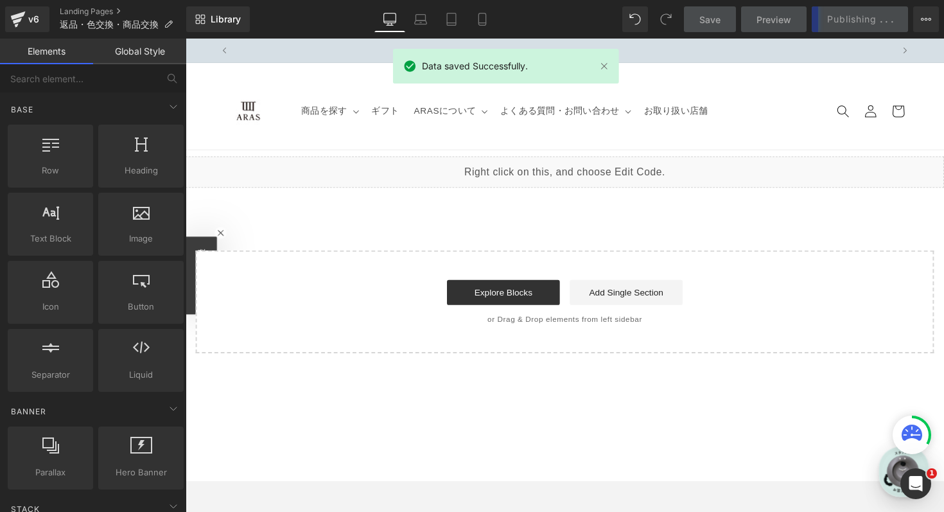
scroll to position [0, 674]
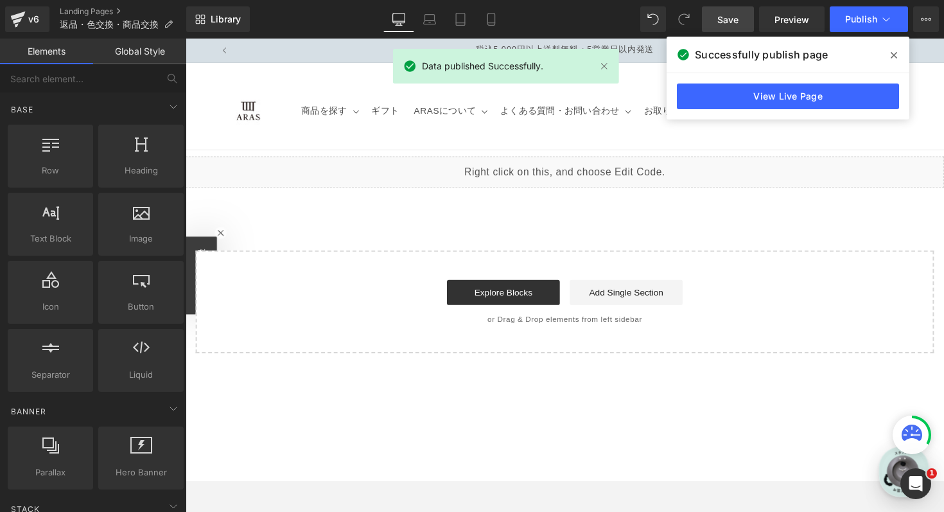
click at [899, 51] on span at bounding box center [893, 55] width 21 height 21
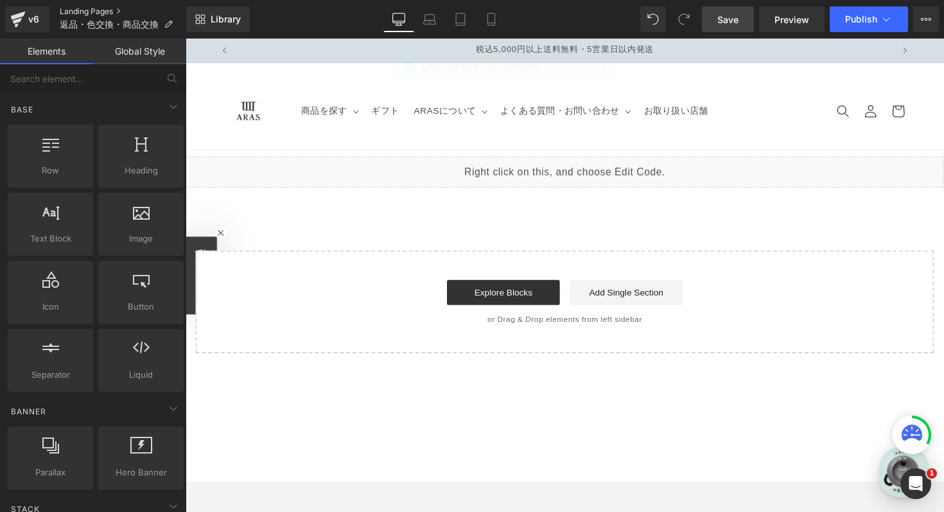
click at [112, 8] on link "Landing Pages" at bounding box center [123, 11] width 126 height 10
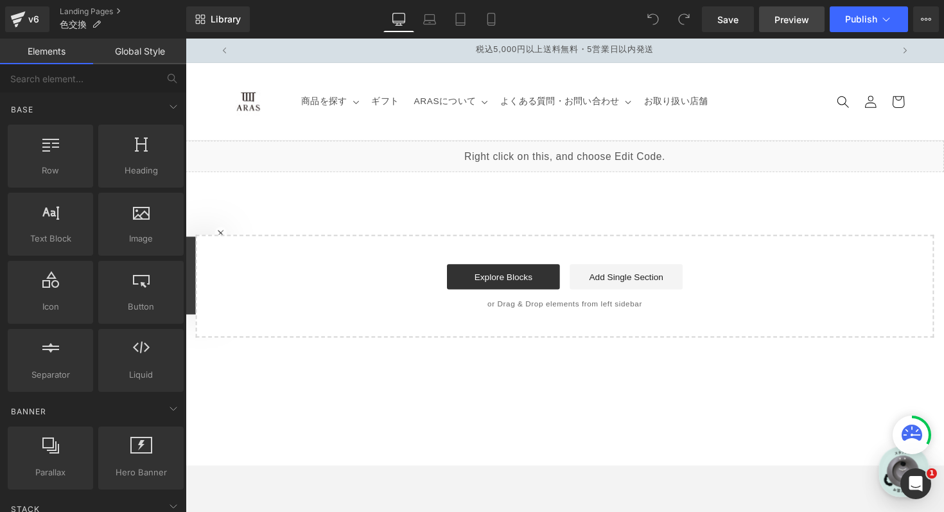
click at [779, 21] on span "Preview" at bounding box center [791, 19] width 35 height 13
